Goal: Book appointment/travel/reservation

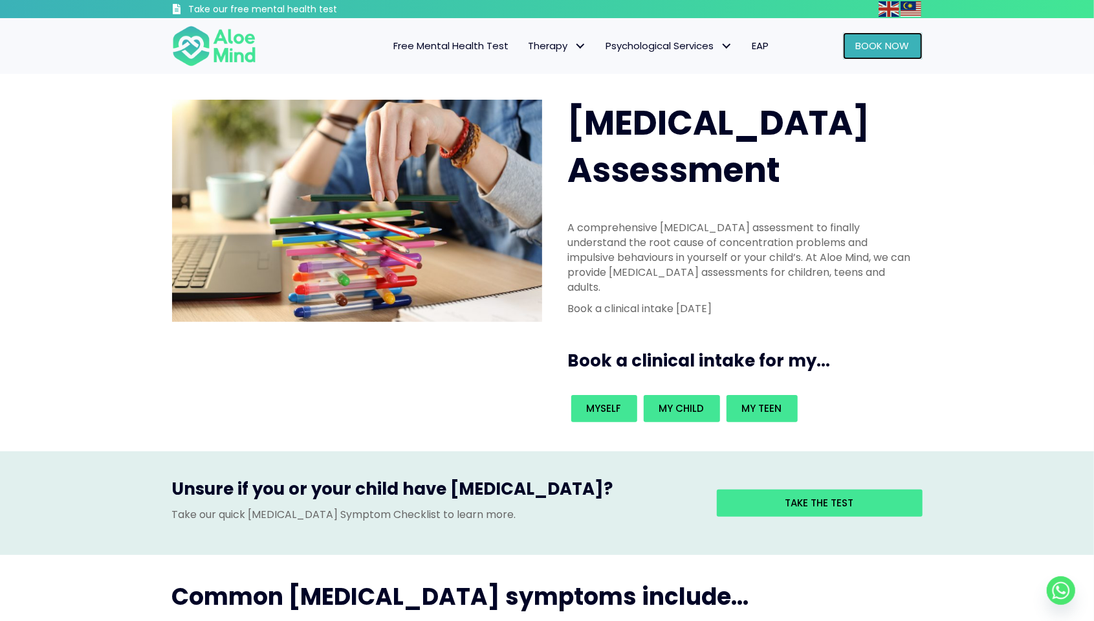
click at [882, 44] on span "Book Now" at bounding box center [883, 46] width 54 height 14
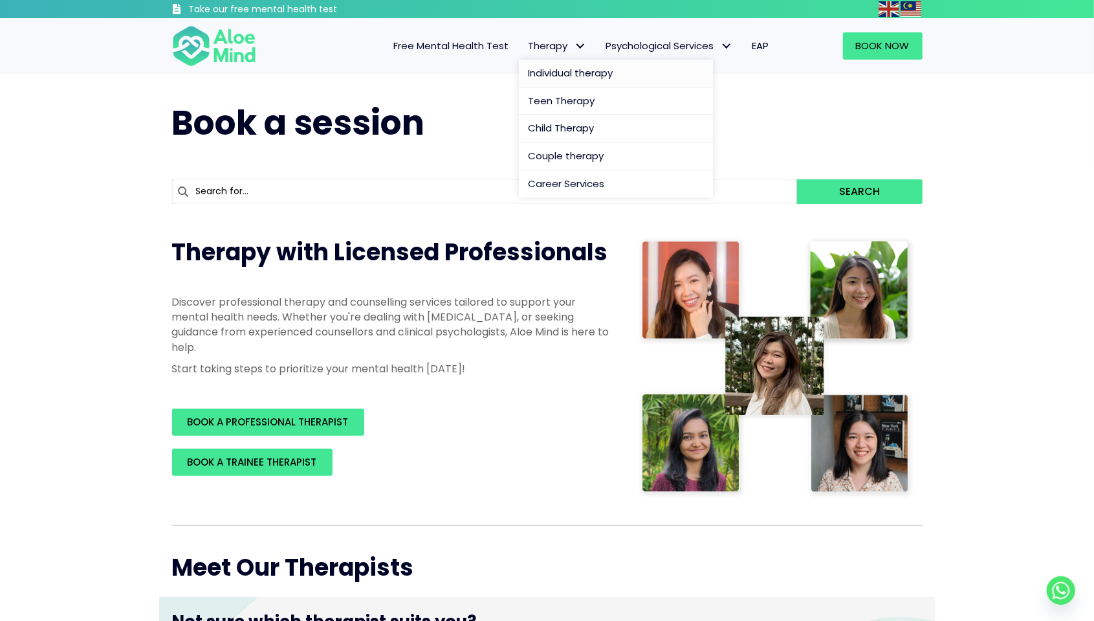
click at [566, 74] on span "Individual therapy" at bounding box center [571, 73] width 85 height 14
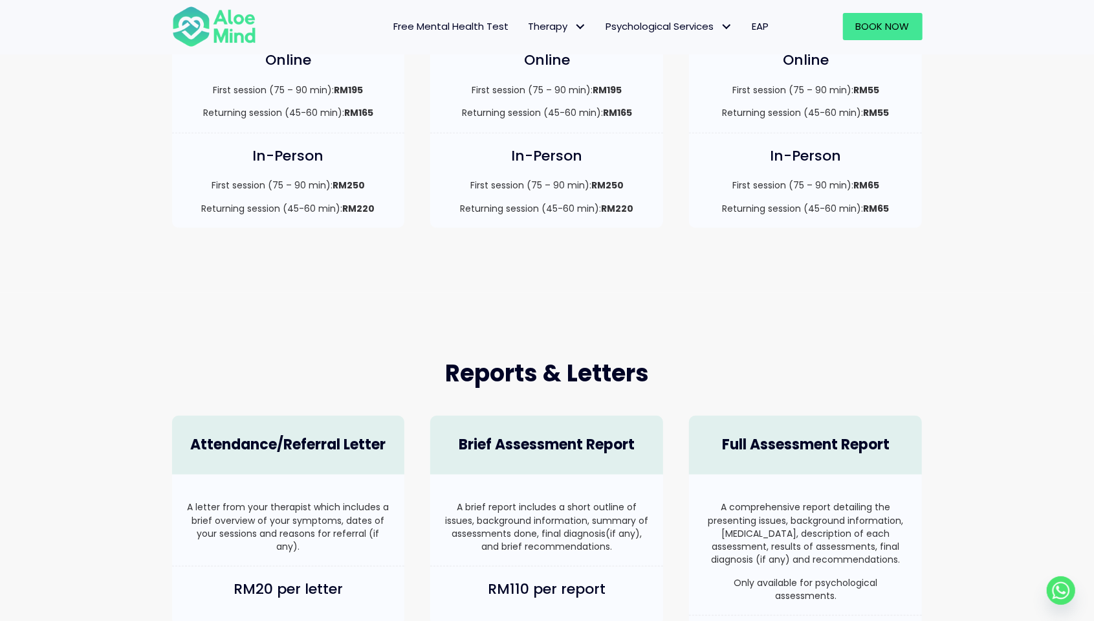
scroll to position [259, 0]
